Goal: Information Seeking & Learning: Learn about a topic

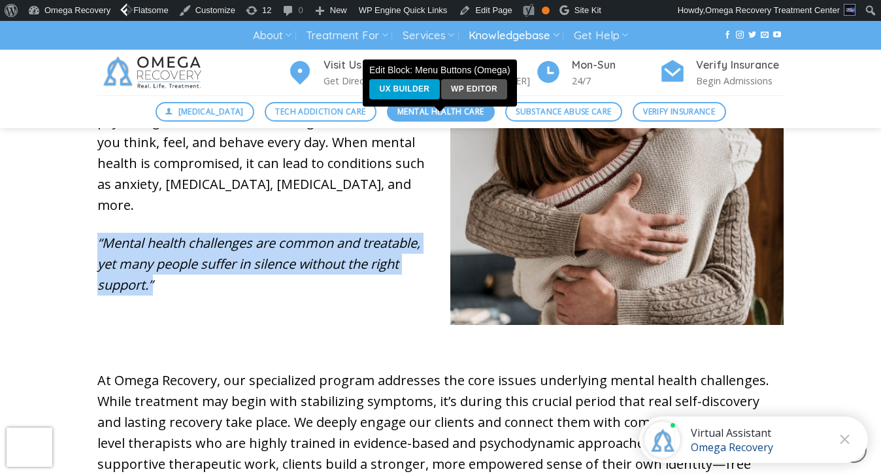
click at [420, 113] on span "Mental Health Care" at bounding box center [441, 111] width 86 height 12
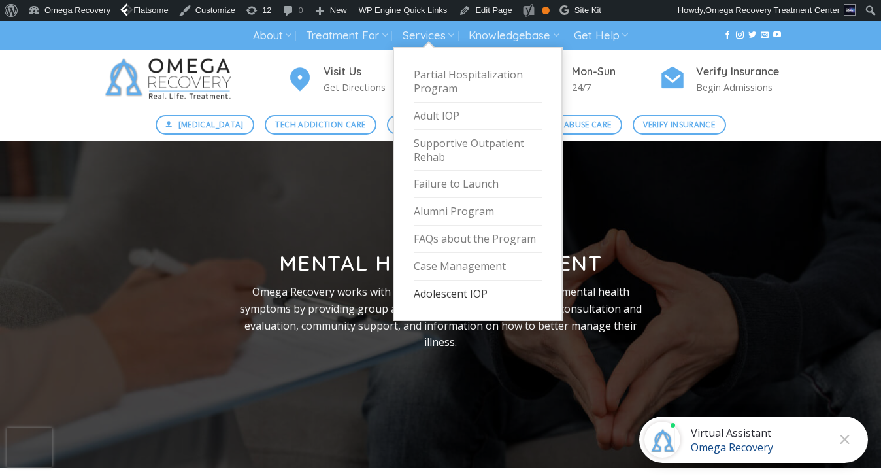
click at [435, 288] on link "Adolescent IOP" at bounding box center [478, 294] width 128 height 27
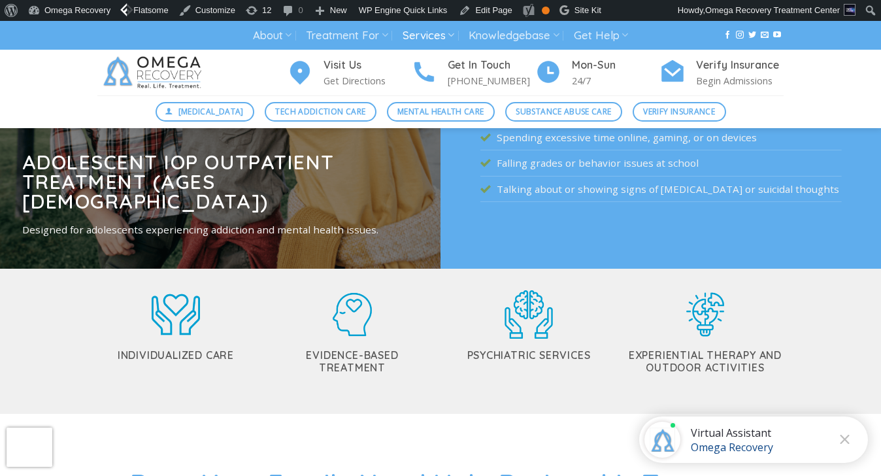
scroll to position [278, 0]
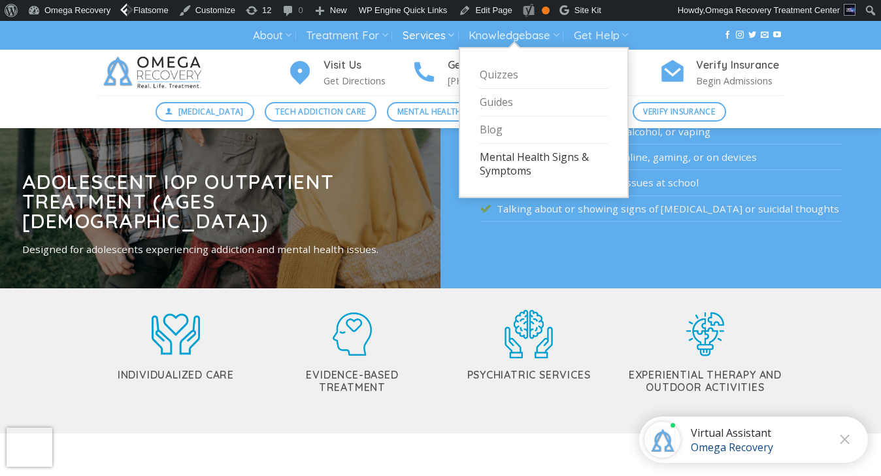
click at [526, 165] on link "Mental Health Signs & Symptoms" at bounding box center [544, 164] width 128 height 41
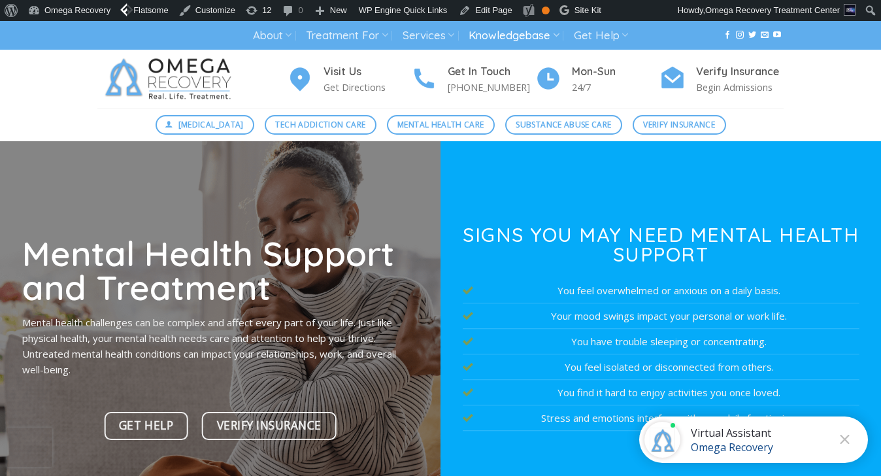
click at [209, 73] on img at bounding box center [170, 79] width 147 height 59
